Goal: Obtain resource: Download file/media

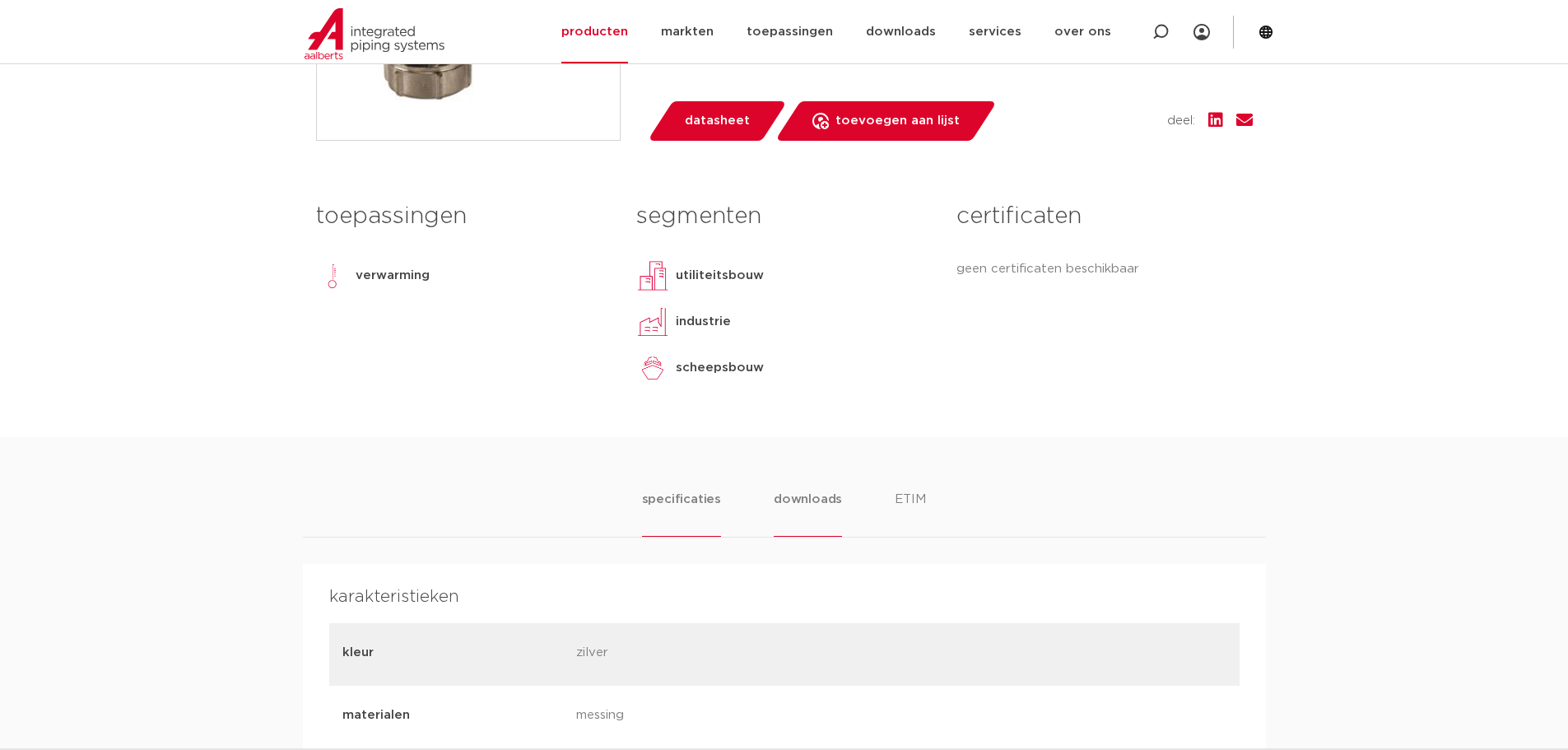
scroll to position [658, 0]
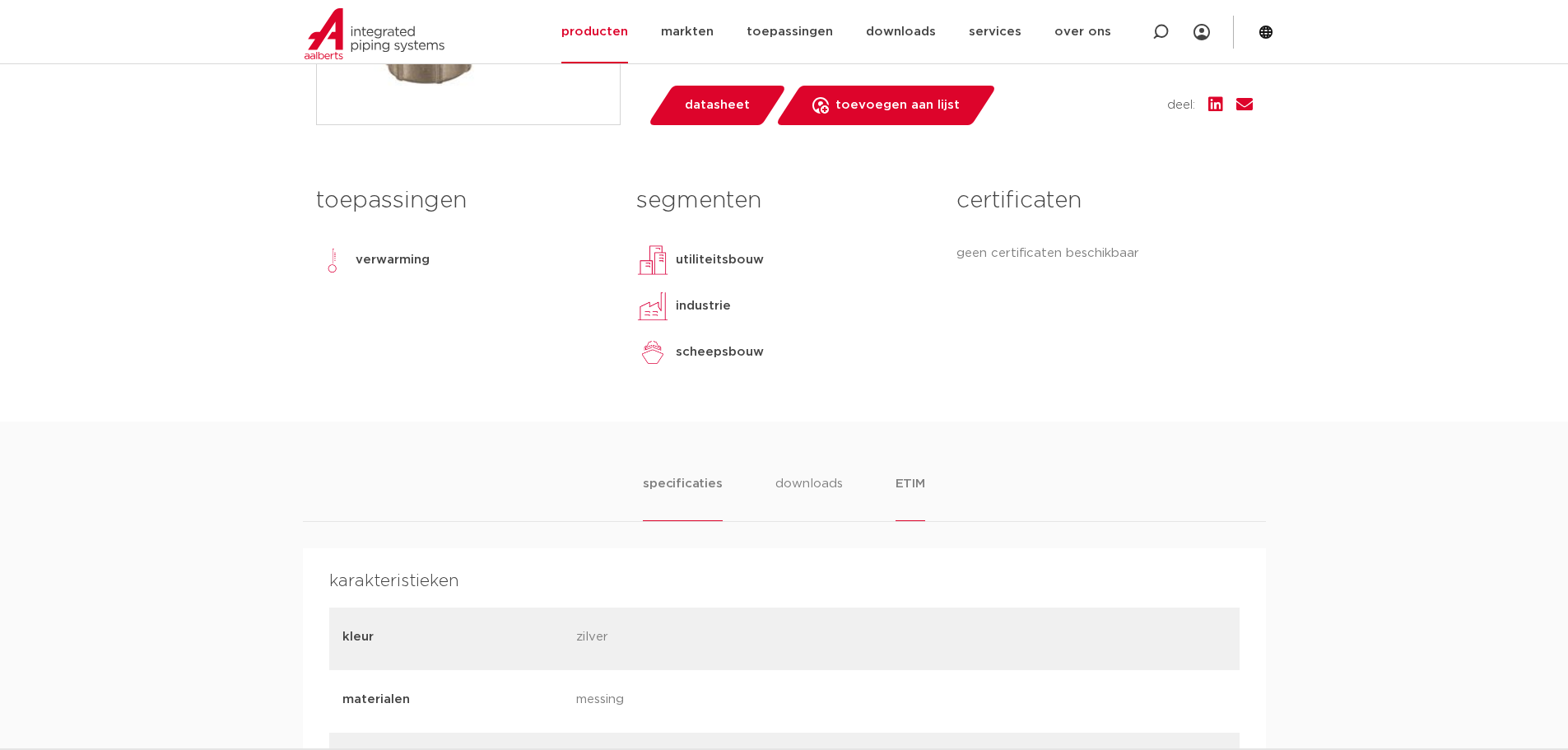
click at [911, 481] on li "ETIM" at bounding box center [910, 497] width 30 height 47
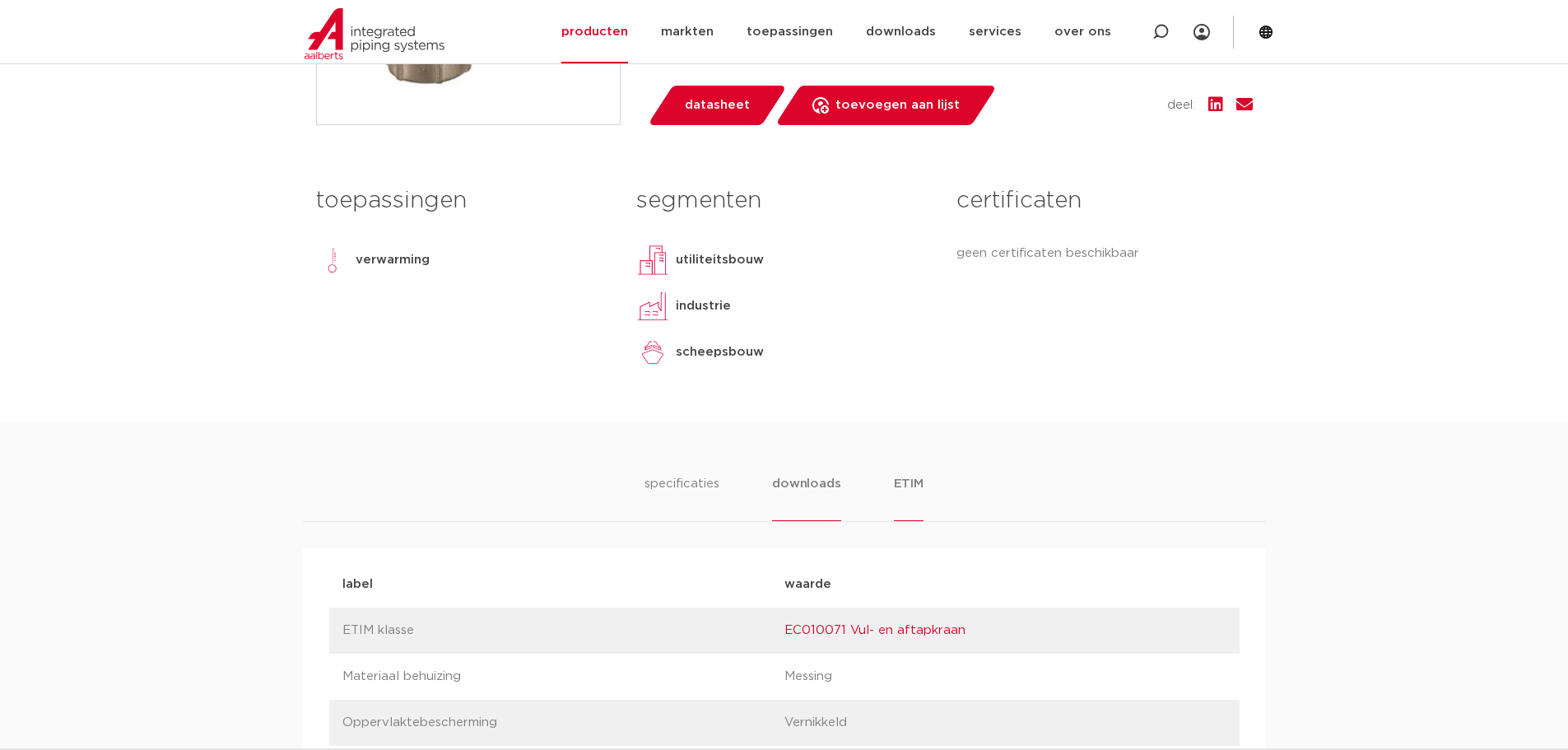
click at [826, 485] on li "downloads" at bounding box center [807, 497] width 69 height 47
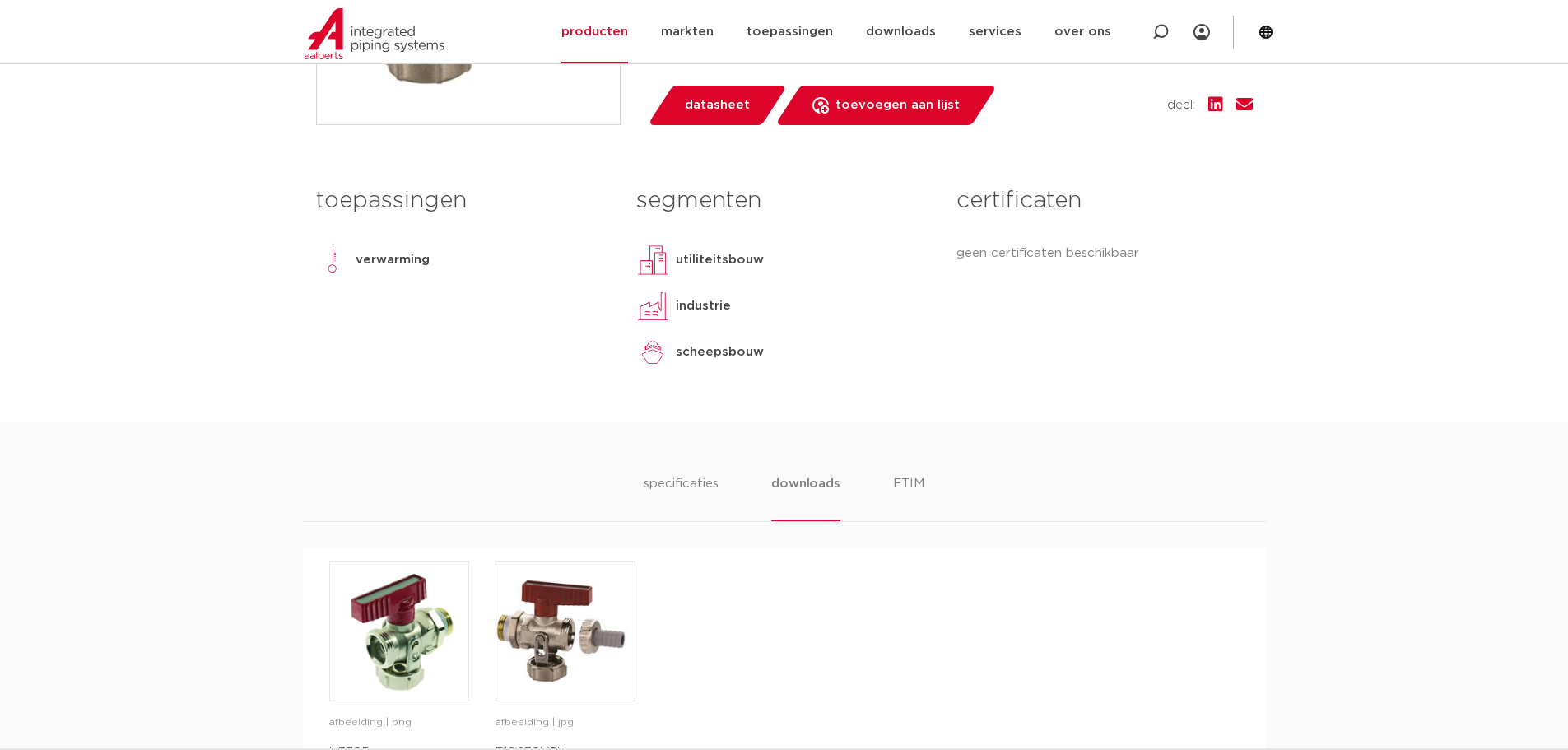
click at [890, 484] on ul "specificaties downloads ETIM" at bounding box center [784, 497] width 280 height 47
click at [902, 481] on li "ETIM" at bounding box center [909, 497] width 30 height 47
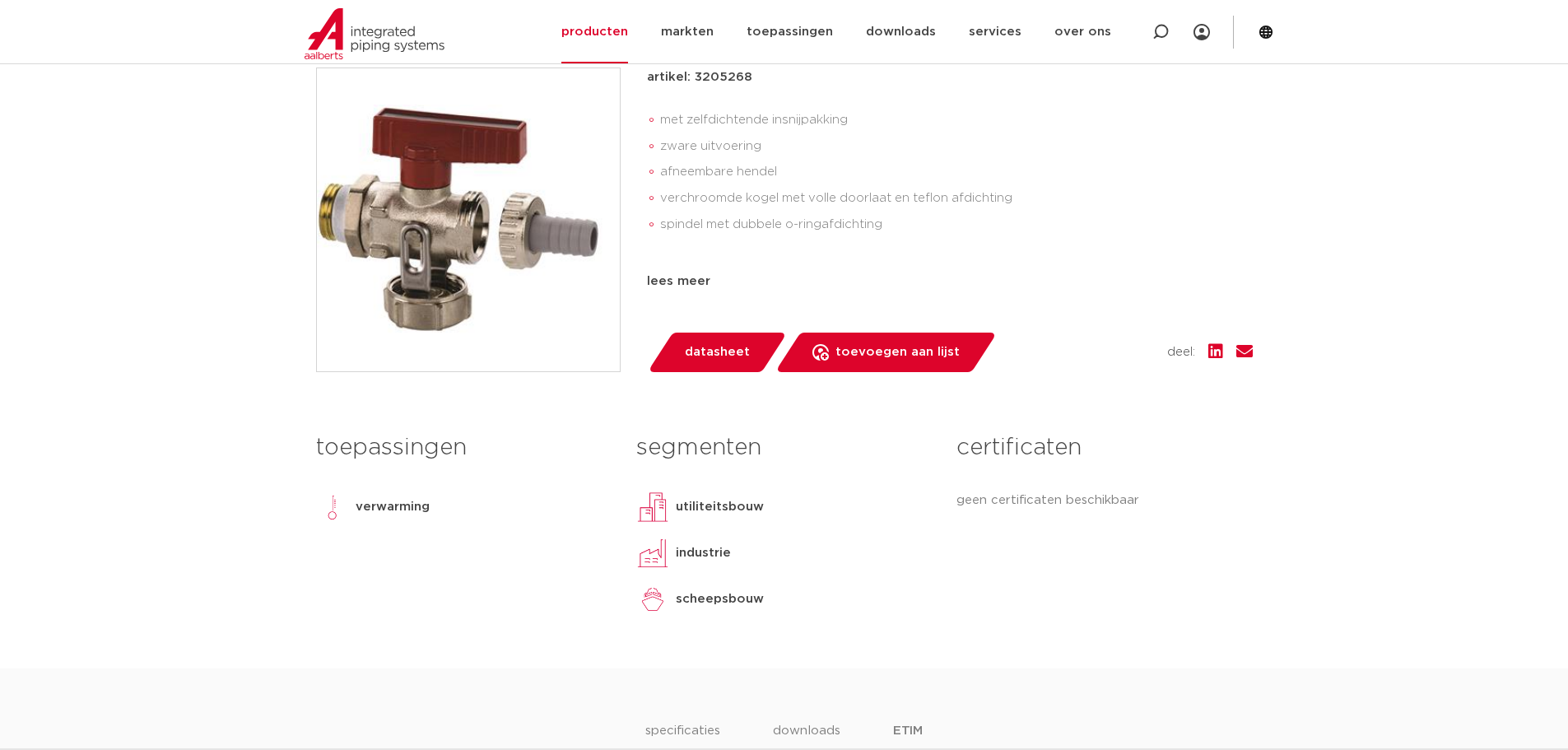
scroll to position [329, 0]
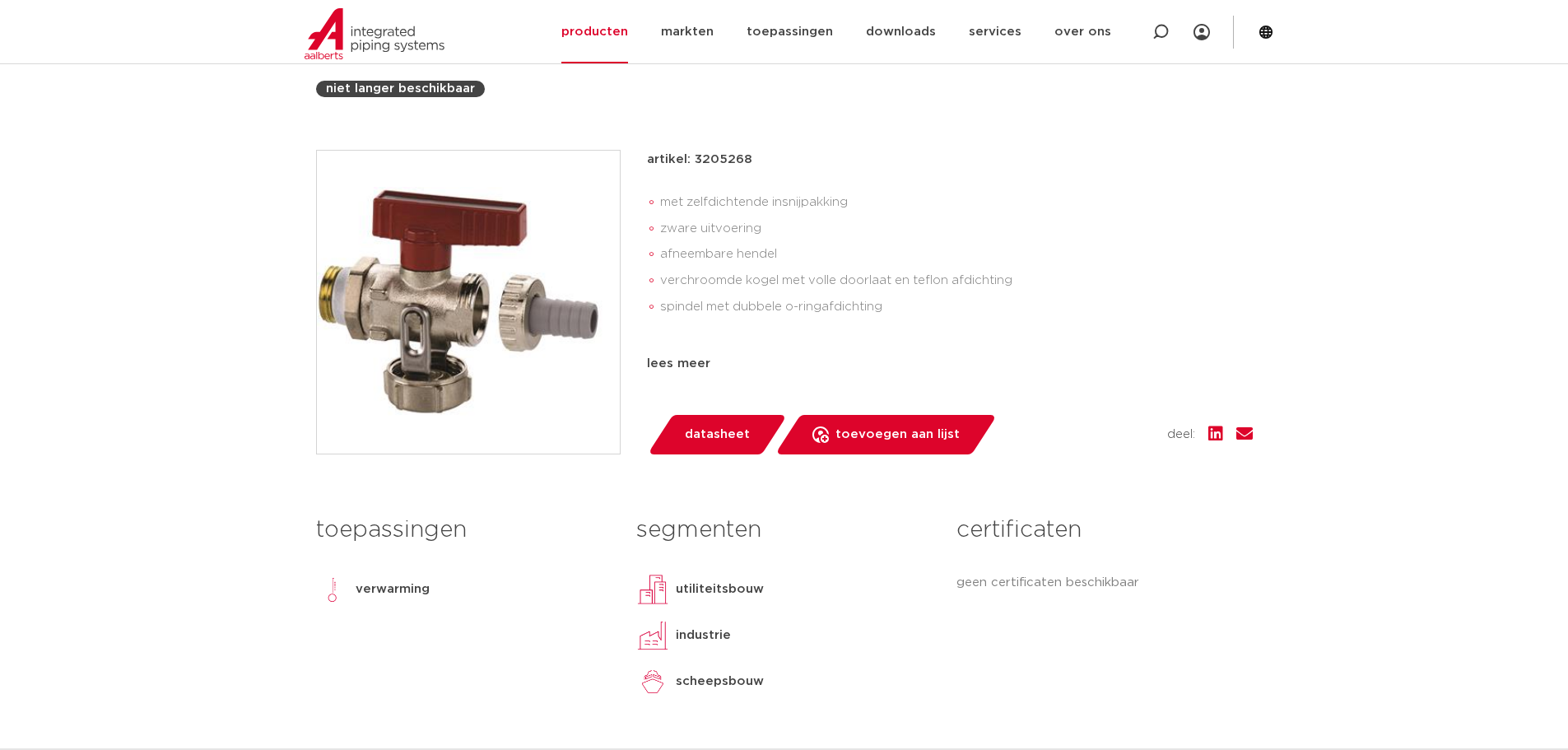
click at [872, 212] on li "met zelfdichtende insnijpakking" at bounding box center [957, 202] width 593 height 27
drag, startPoint x: 861, startPoint y: 200, endPoint x: 660, endPoint y: 205, distance: 201.1
click at [660, 205] on li "met zelfdichtende insnijpakking" at bounding box center [957, 202] width 593 height 27
copy li "met zelfdichtende insnijpakking"
